Goal: Task Accomplishment & Management: Use online tool/utility

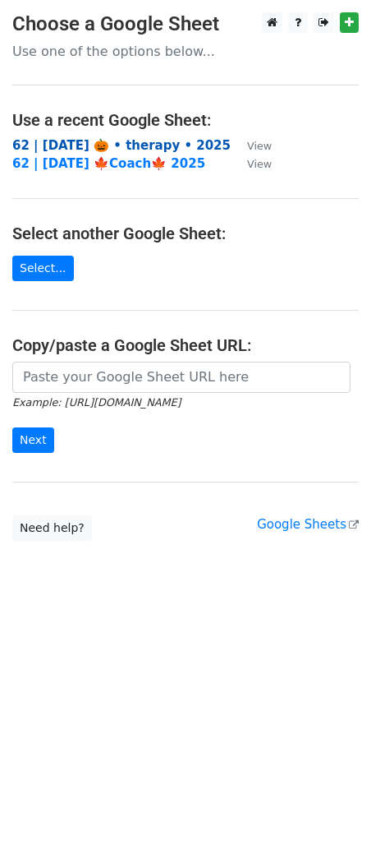
click at [122, 148] on strong "62 | [DATE] 🎃 • therapy • 2025" at bounding box center [121, 145] width 219 height 15
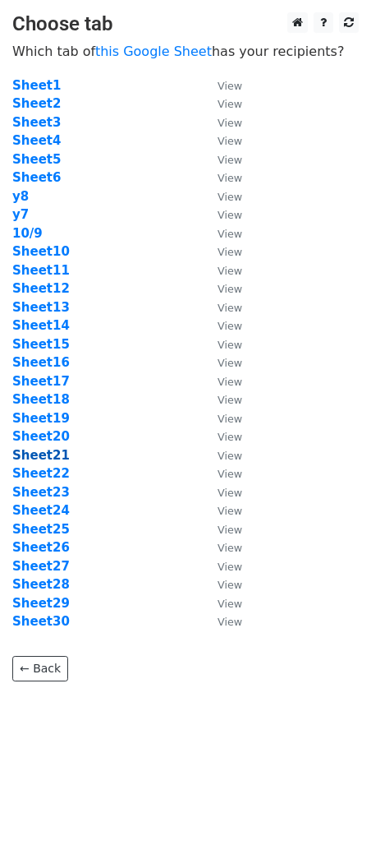
click at [48, 453] on strong "Sheet21" at bounding box center [41, 455] width 58 height 15
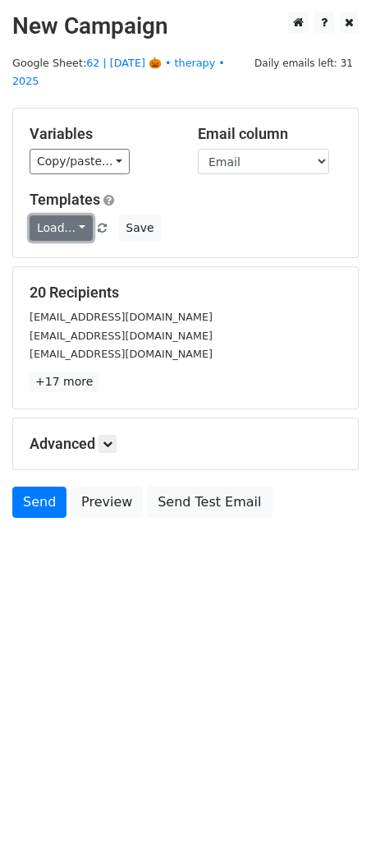
click at [44, 215] on link "Load..." at bounding box center [61, 227] width 63 height 25
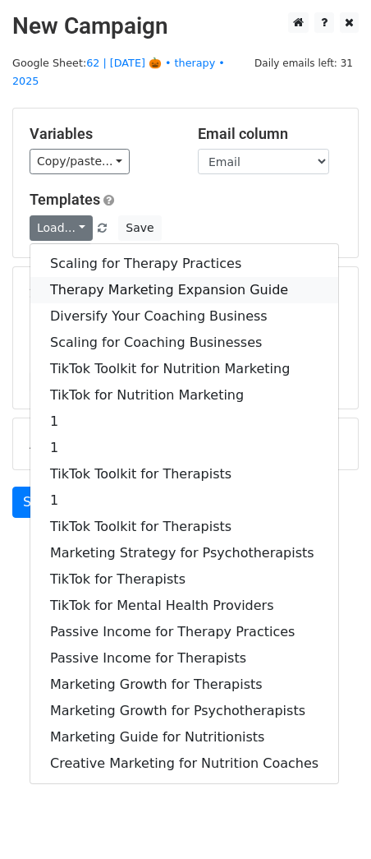
click at [72, 277] on link "Therapy Marketing Expansion Guide" at bounding box center [184, 290] width 308 height 26
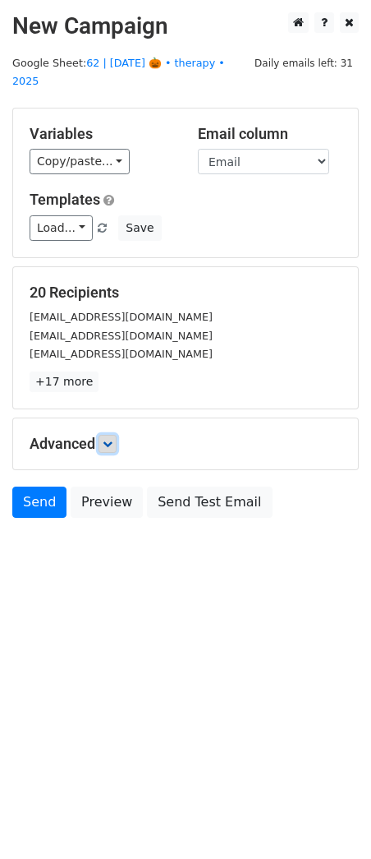
click at [109, 439] on icon at bounding box center [108, 444] width 10 height 10
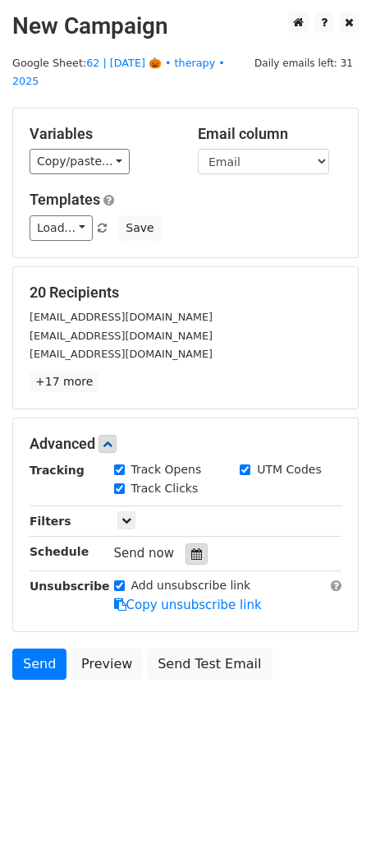
click at [191, 548] on icon at bounding box center [196, 554] width 11 height 12
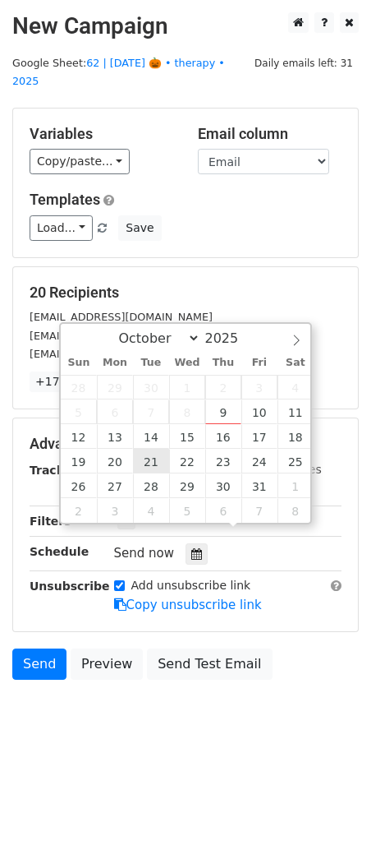
type input "2025-10-21 12:00"
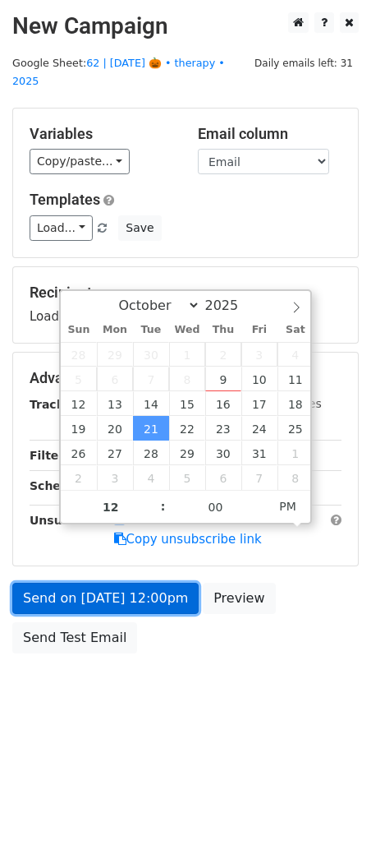
click at [122, 583] on link "Send on Oct 21 at 12:00pm" at bounding box center [105, 598] width 187 height 31
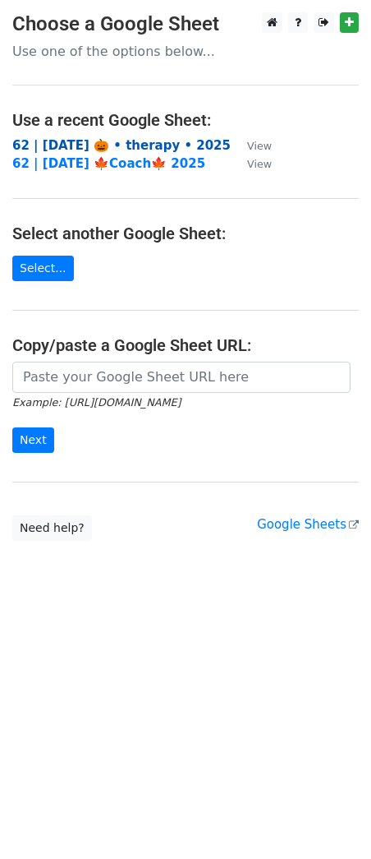
click at [100, 144] on strong "62 | oct 9 🎃 • therapy • 2025" at bounding box center [121, 145] width 219 height 15
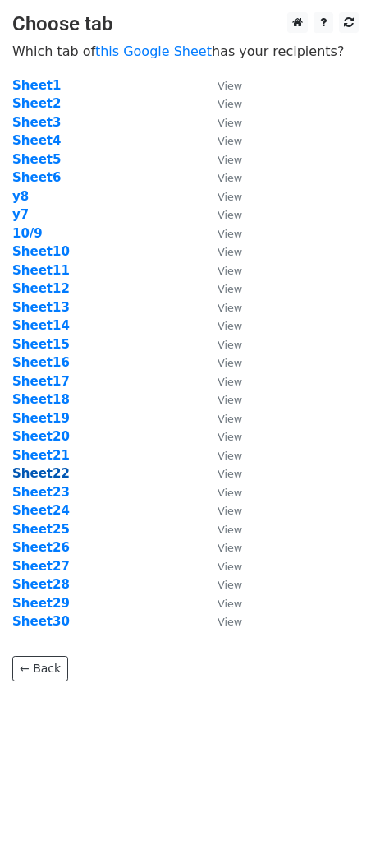
click at [48, 471] on strong "Sheet22" at bounding box center [41, 473] width 58 height 15
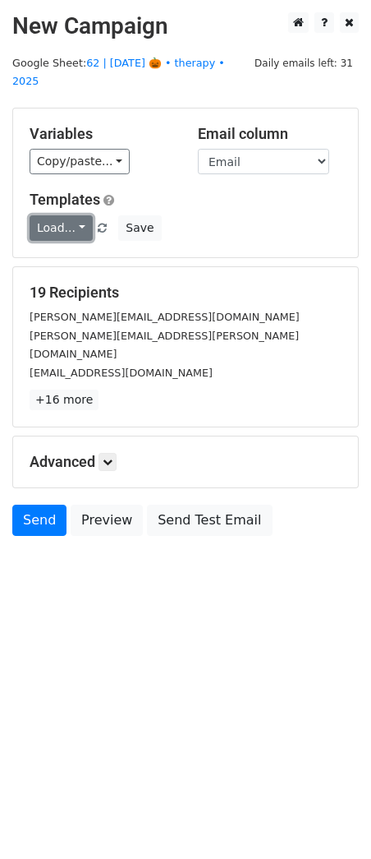
click at [64, 217] on link "Load..." at bounding box center [61, 227] width 63 height 25
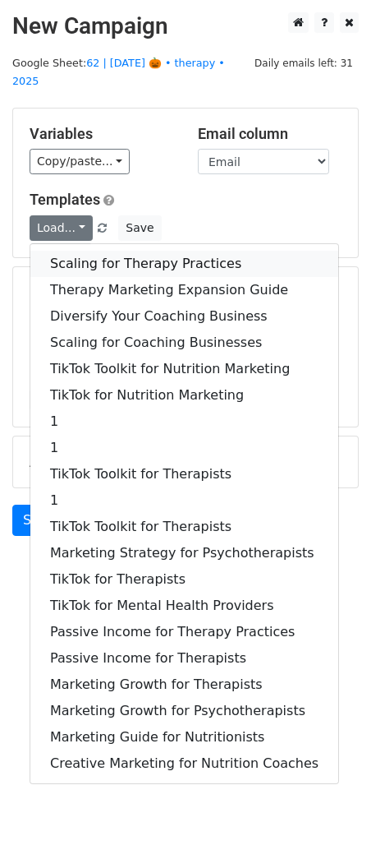
click at [76, 252] on link "Scaling for Therapy Practices" at bounding box center [184, 264] width 308 height 26
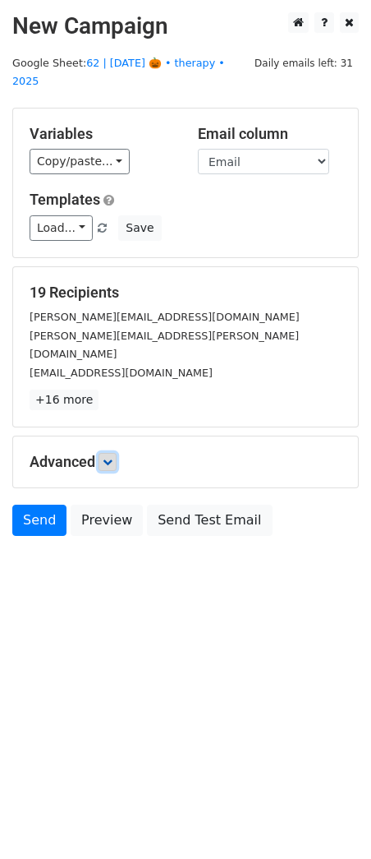
click at [109, 453] on link at bounding box center [108, 462] width 18 height 18
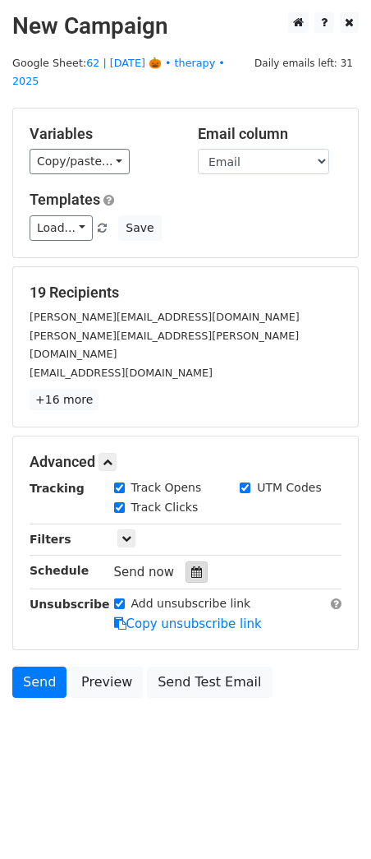
click at [191, 566] on icon at bounding box center [196, 572] width 11 height 12
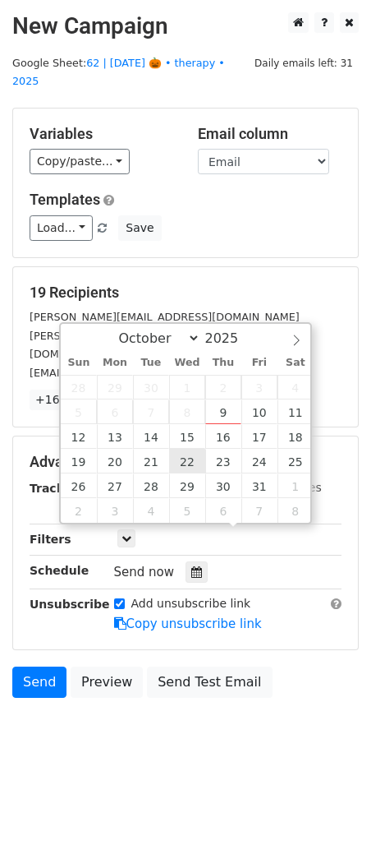
type input "2025-10-22 12:00"
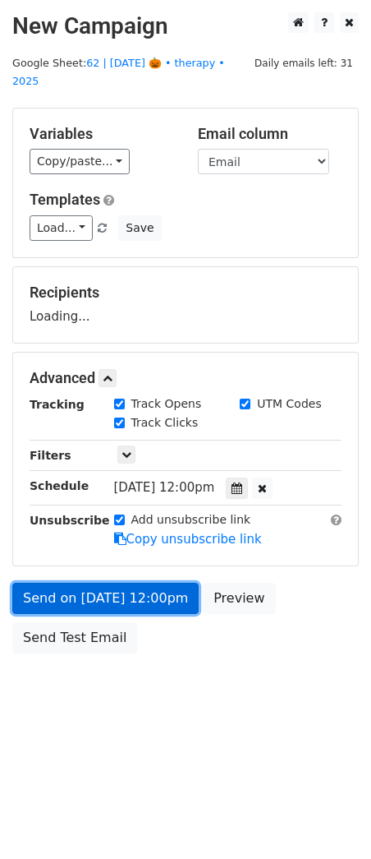
click at [131, 583] on link "Send on Oct 22 at 12:00pm" at bounding box center [105, 598] width 187 height 31
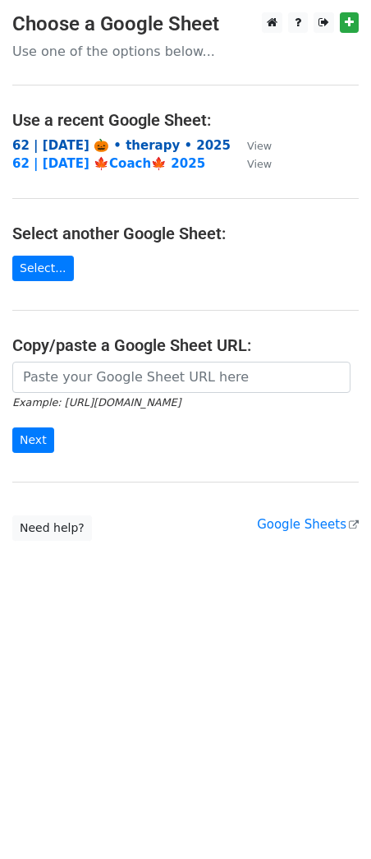
click at [133, 148] on strong "62 | [DATE] 🎃 • therapy • 2025" at bounding box center [121, 145] width 219 height 15
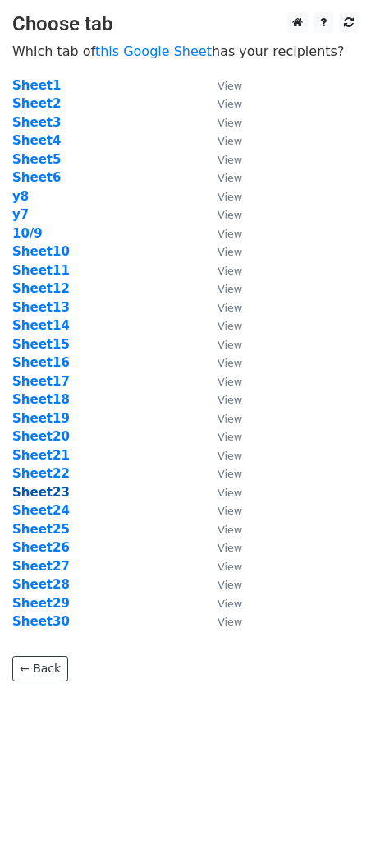
click at [52, 485] on strong "Sheet23" at bounding box center [41, 492] width 58 height 15
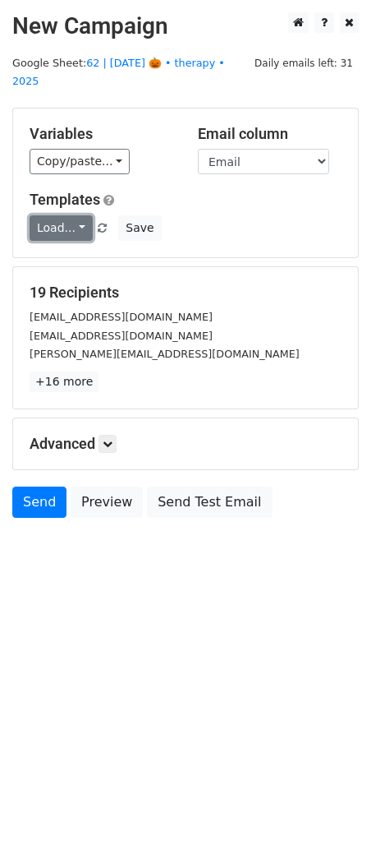
click at [66, 215] on link "Load..." at bounding box center [61, 227] width 63 height 25
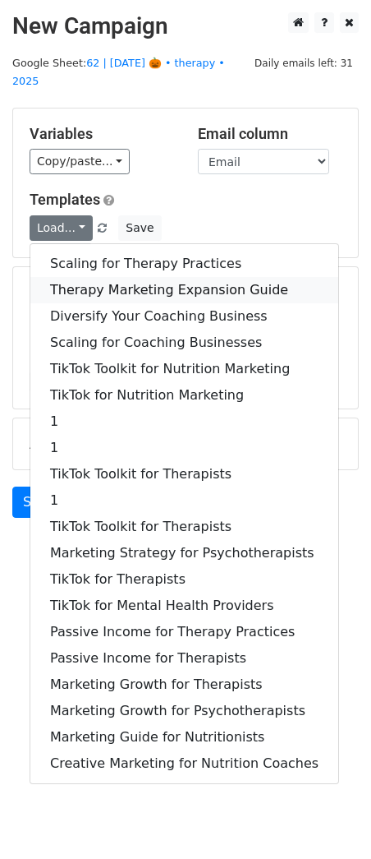
click at [76, 277] on link "Therapy Marketing Expansion Guide" at bounding box center [184, 290] width 308 height 26
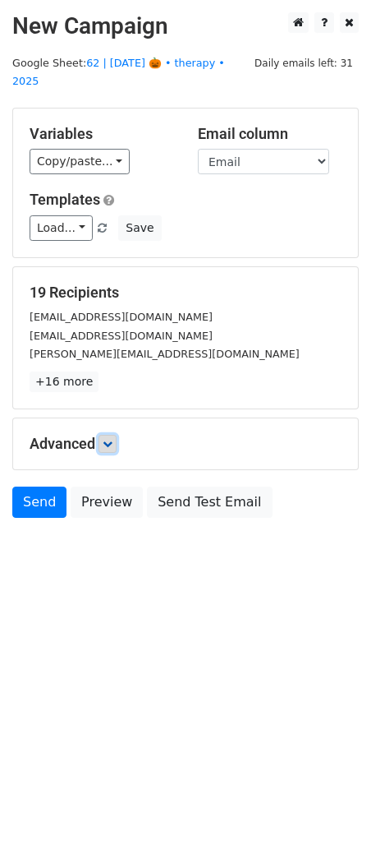
click at [113, 439] on icon at bounding box center [108, 444] width 10 height 10
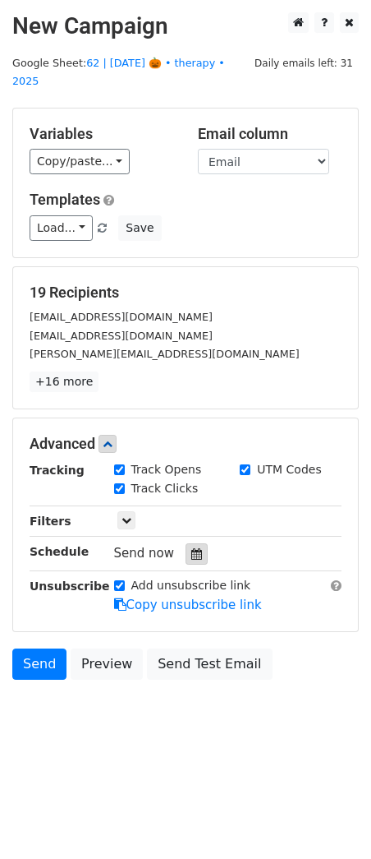
click at [191, 548] on icon at bounding box center [196, 554] width 11 height 12
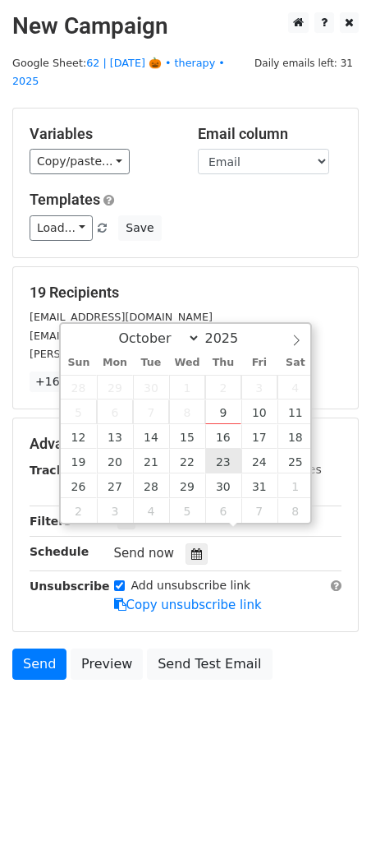
type input "2025-10-23 12:00"
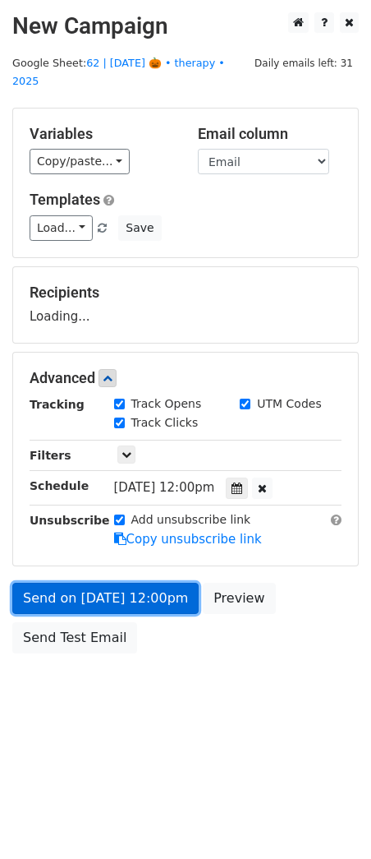
click at [157, 583] on link "Send on Oct 23 at 12:00pm" at bounding box center [105, 598] width 187 height 31
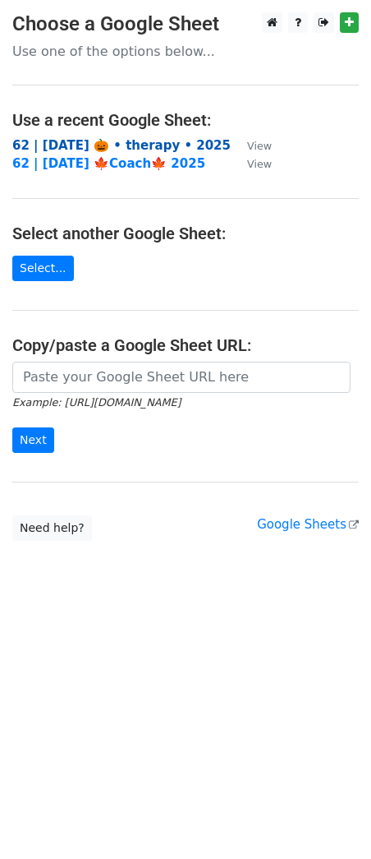
click at [133, 148] on strong "62 | [DATE] 🎃 • therapy • 2025" at bounding box center [121, 145] width 219 height 15
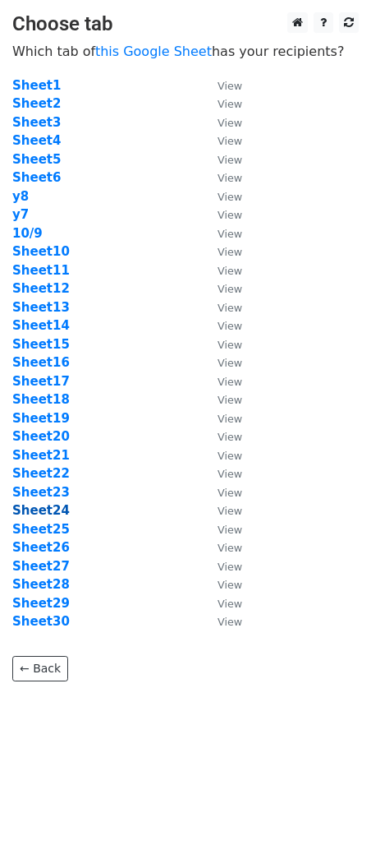
click at [53, 510] on strong "Sheet24" at bounding box center [41, 510] width 58 height 15
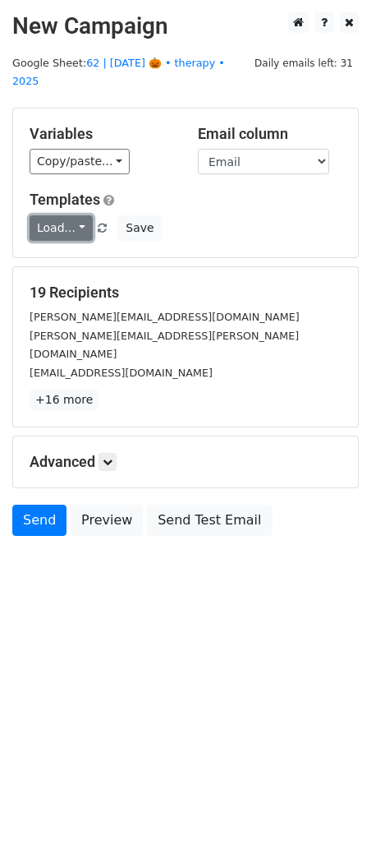
click at [58, 215] on link "Load..." at bounding box center [61, 227] width 63 height 25
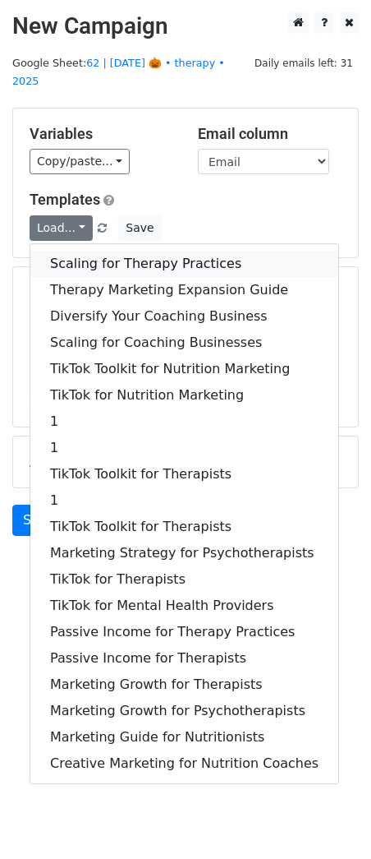
click at [130, 251] on link "Scaling for Therapy Practices" at bounding box center [184, 264] width 308 height 26
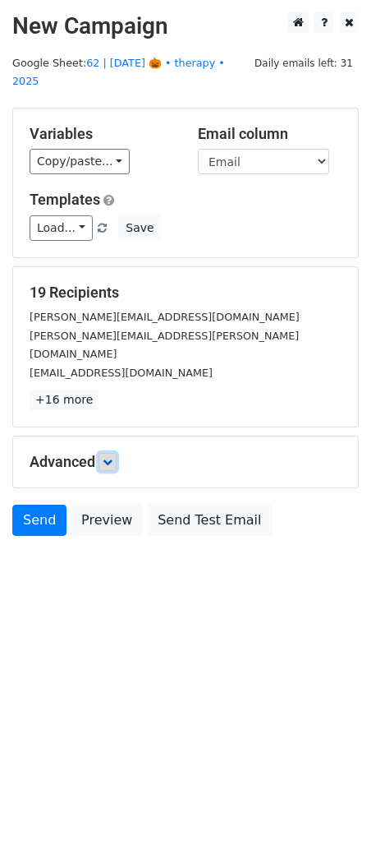
click at [113, 457] on icon at bounding box center [108, 462] width 10 height 10
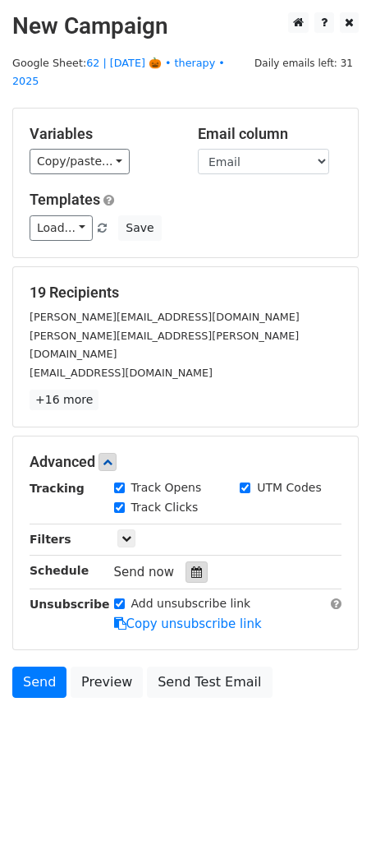
click at [191, 566] on icon at bounding box center [196, 572] width 11 height 12
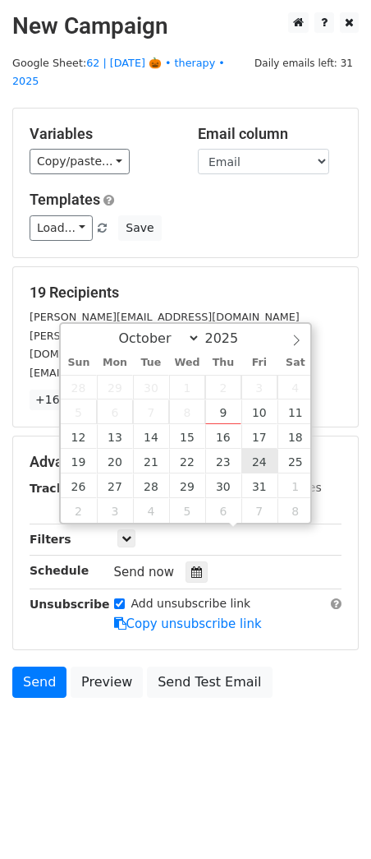
type input "2025-10-24 12:00"
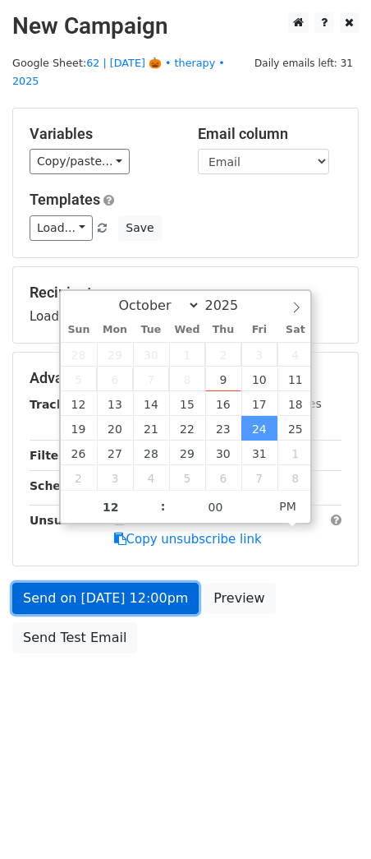
click at [156, 583] on link "Send on Oct 24 at 12:00pm" at bounding box center [105, 598] width 187 height 31
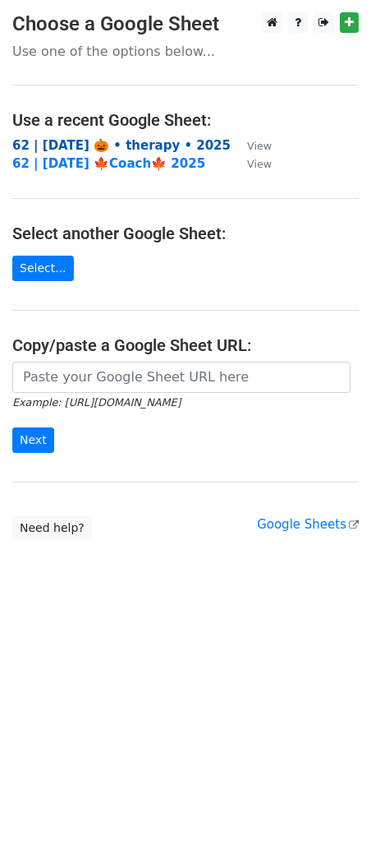
click at [156, 142] on strong "62 | [DATE] 🎃 • therapy • 2025" at bounding box center [121, 145] width 219 height 15
